Goal: Task Accomplishment & Management: Complete application form

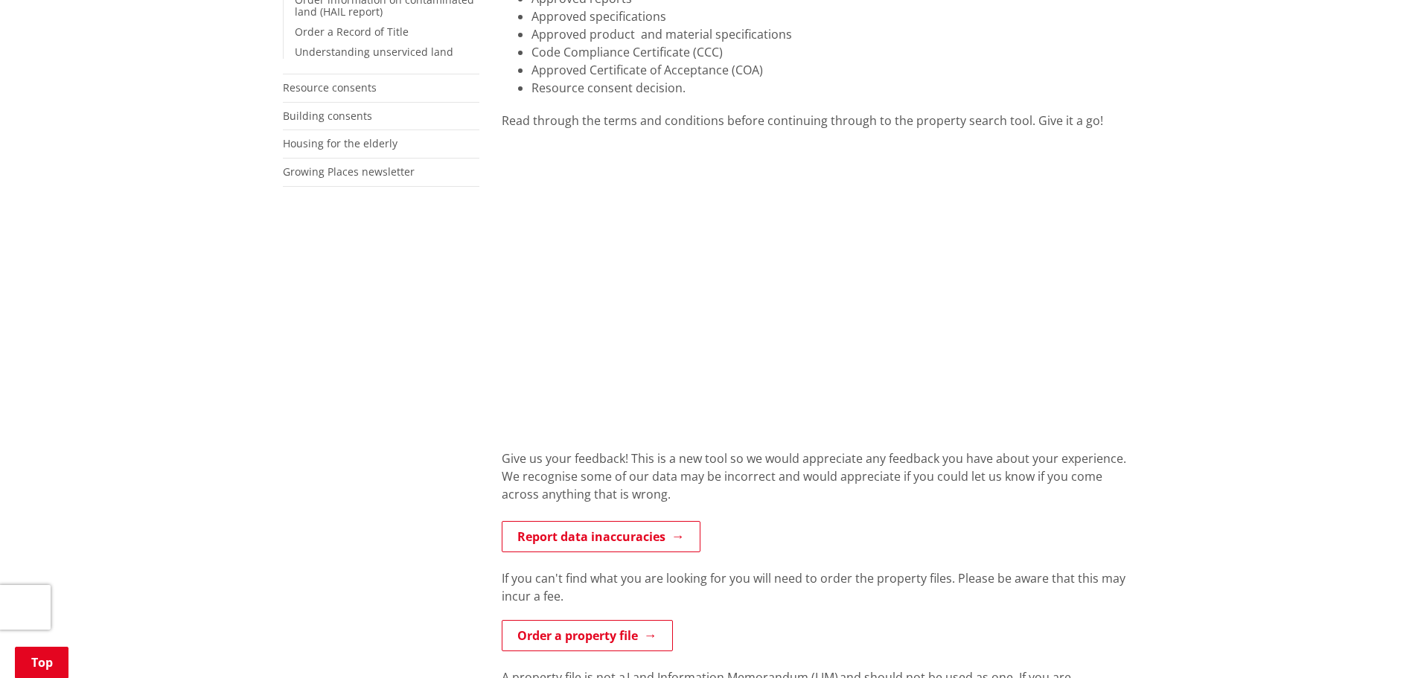
scroll to position [447, 0]
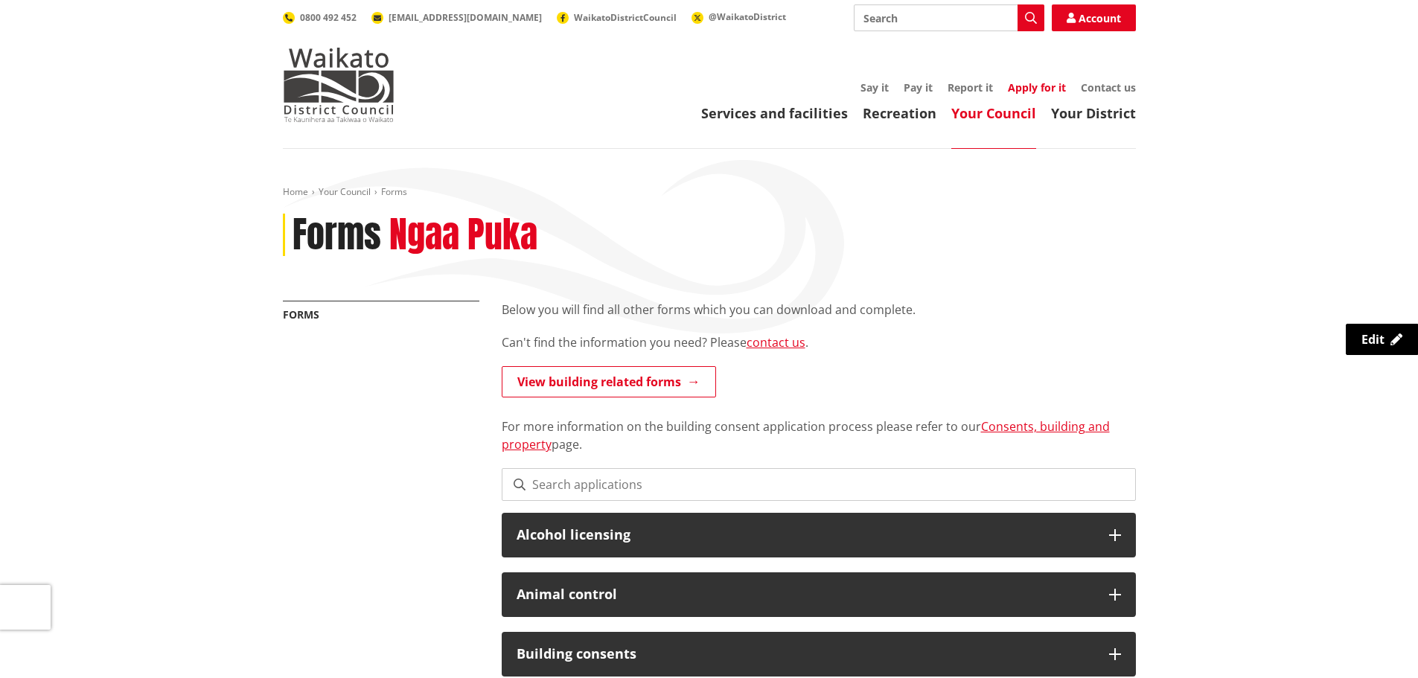
click at [1021, 90] on link "Apply for it" at bounding box center [1037, 87] width 58 height 14
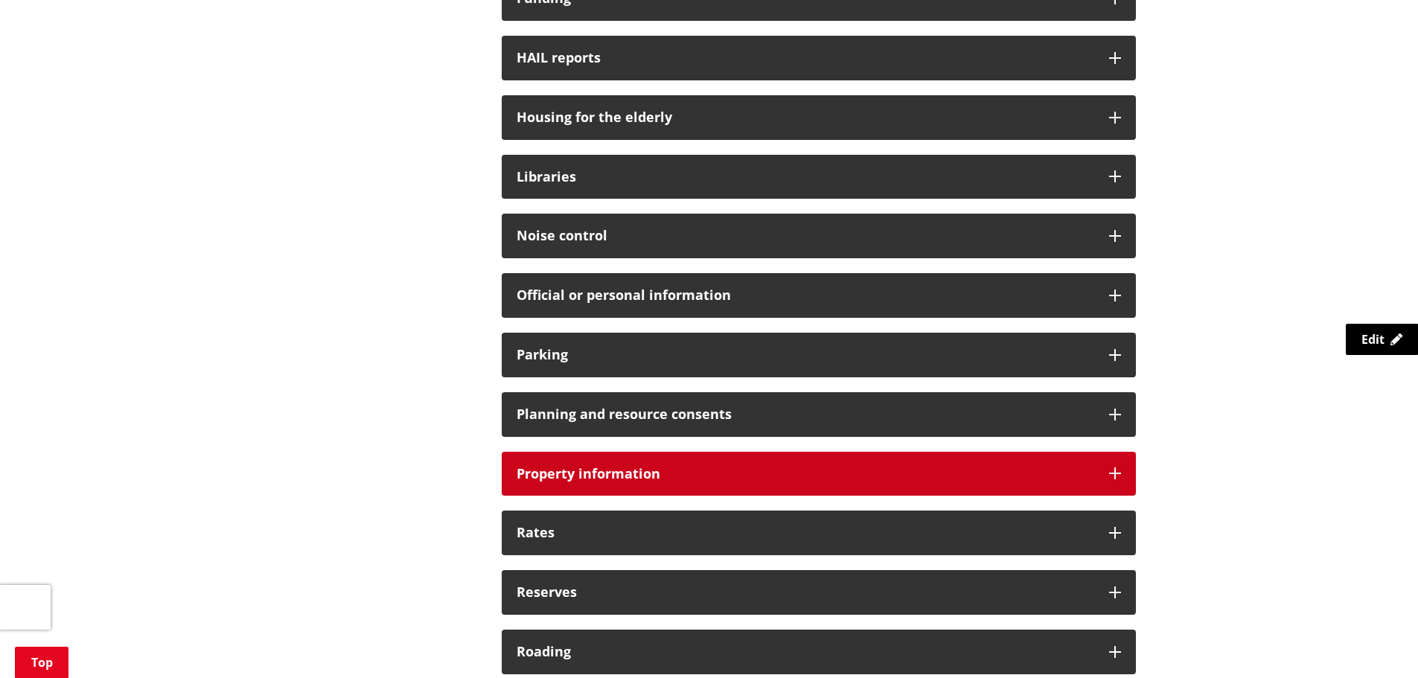
click at [711, 462] on div "Property information" at bounding box center [819, 474] width 634 height 45
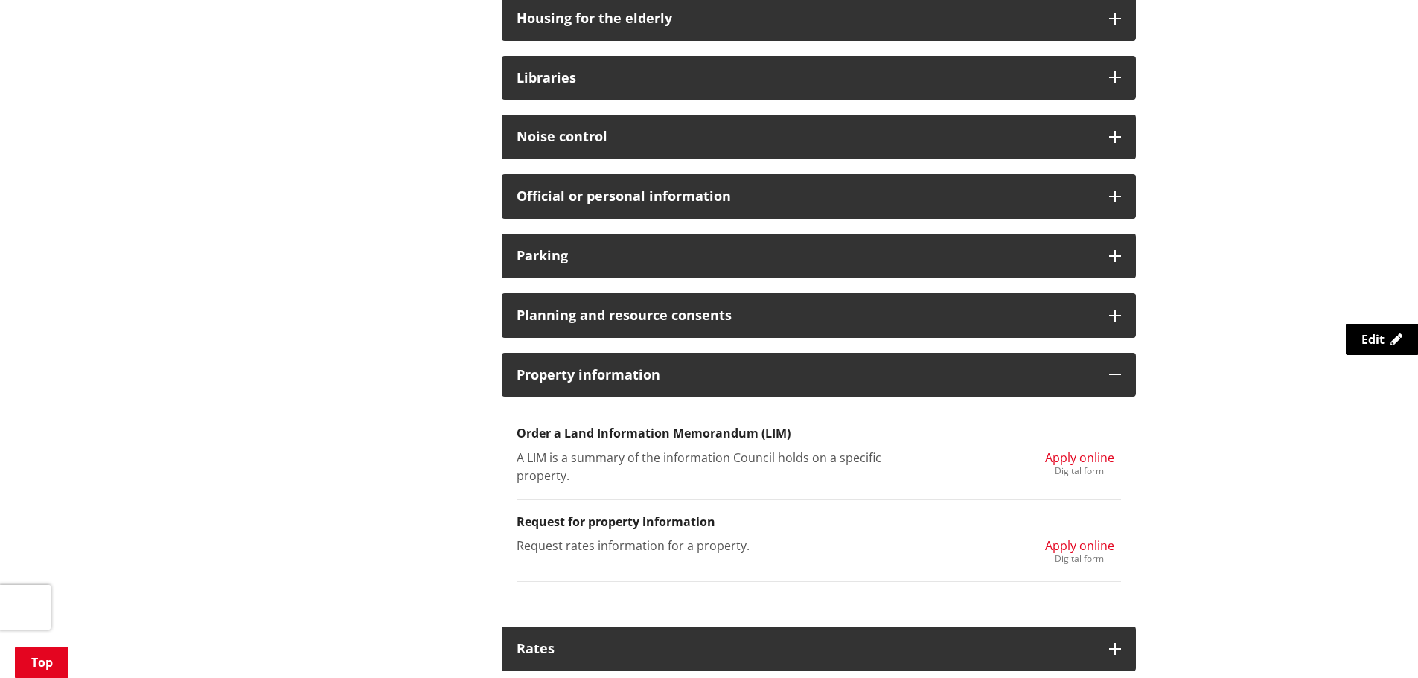
scroll to position [1116, 0]
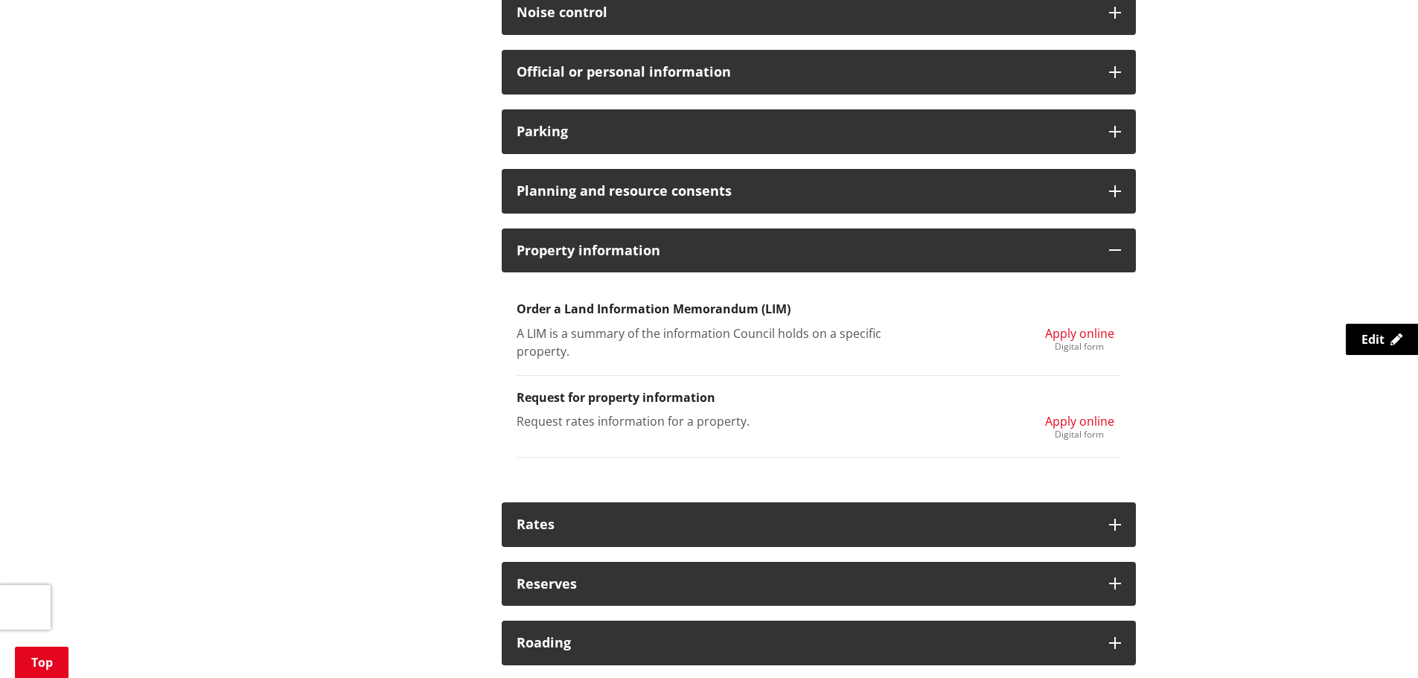
click at [1088, 434] on div "Digital form" at bounding box center [1079, 434] width 69 height 9
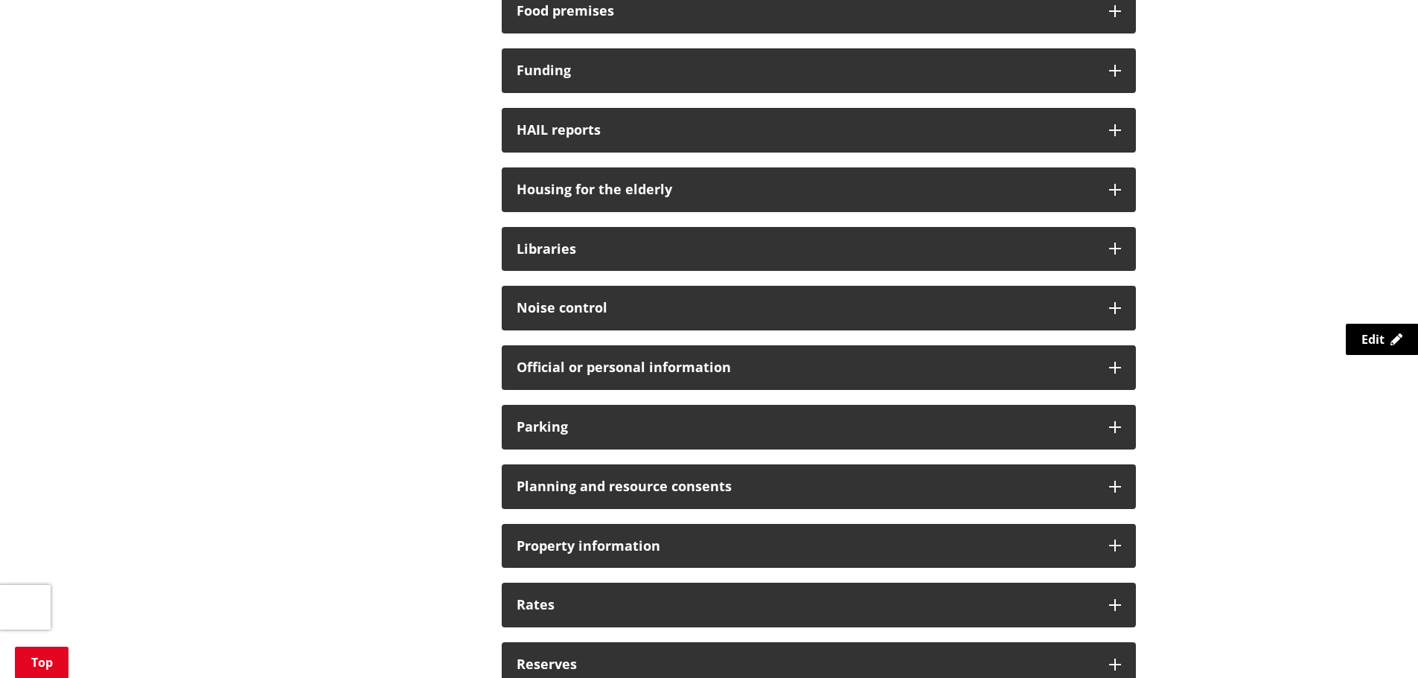
scroll to position [1042, 0]
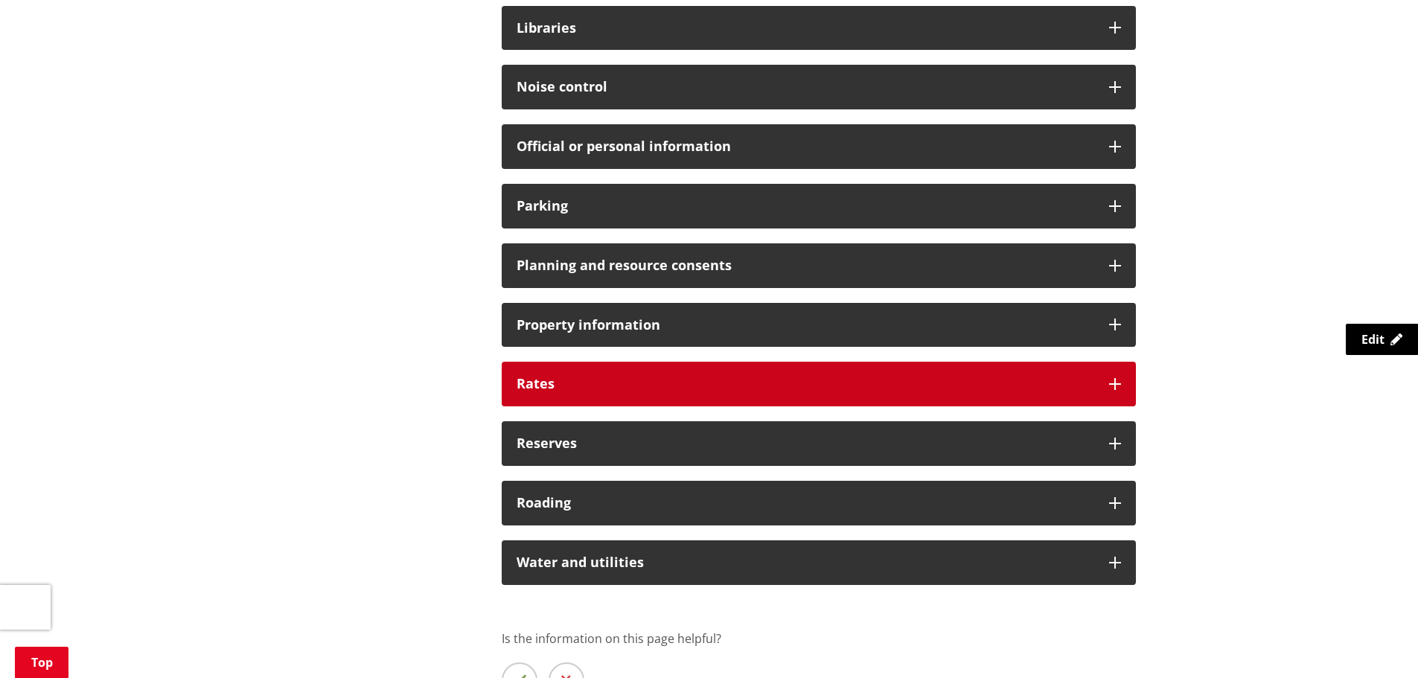
click at [666, 390] on h3 "Rates" at bounding box center [806, 384] width 578 height 15
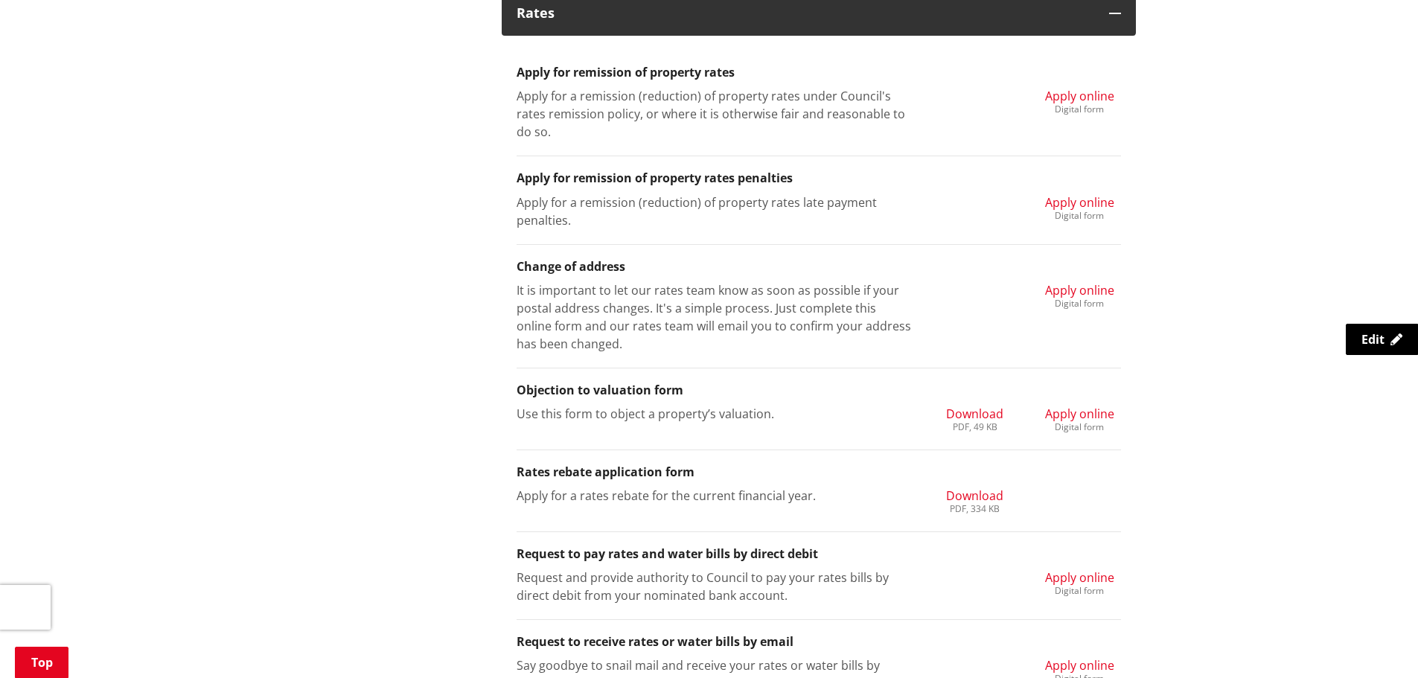
scroll to position [1340, 0]
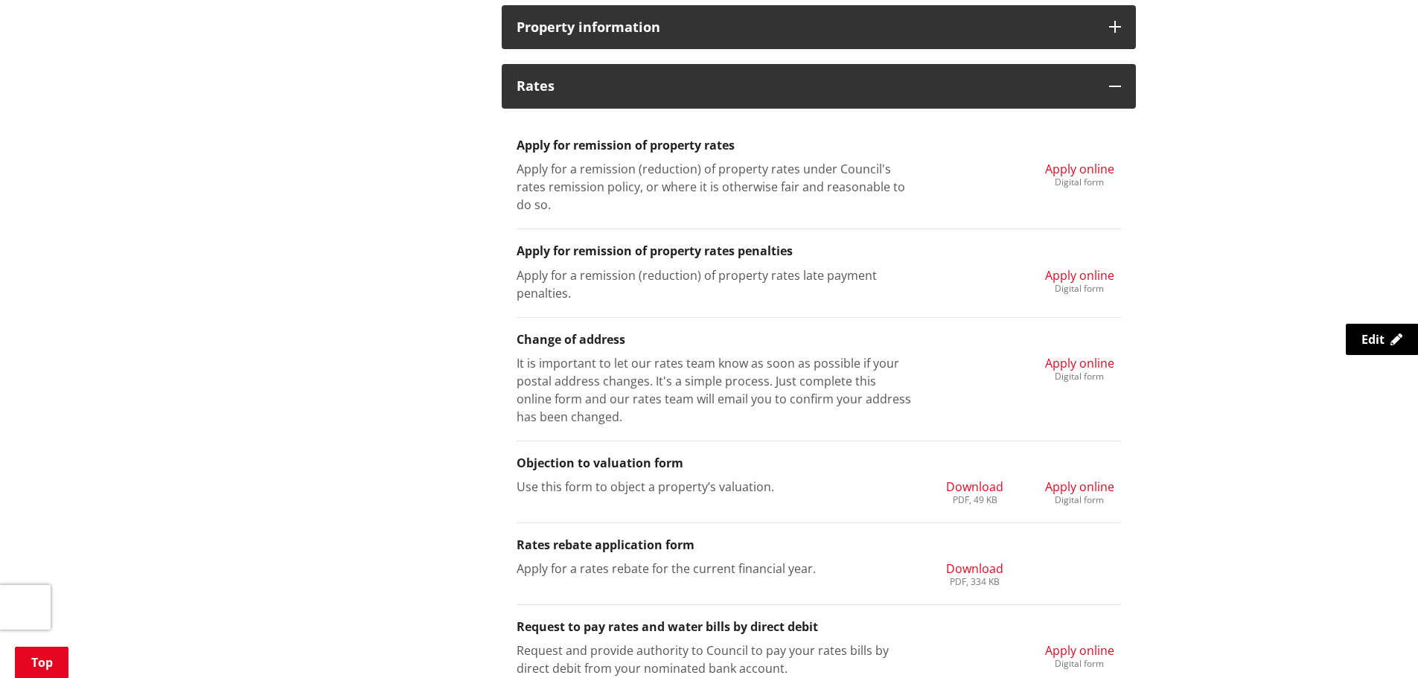
click at [1059, 365] on span "Apply online" at bounding box center [1079, 363] width 69 height 16
